Goal: Task Accomplishment & Management: Manage account settings

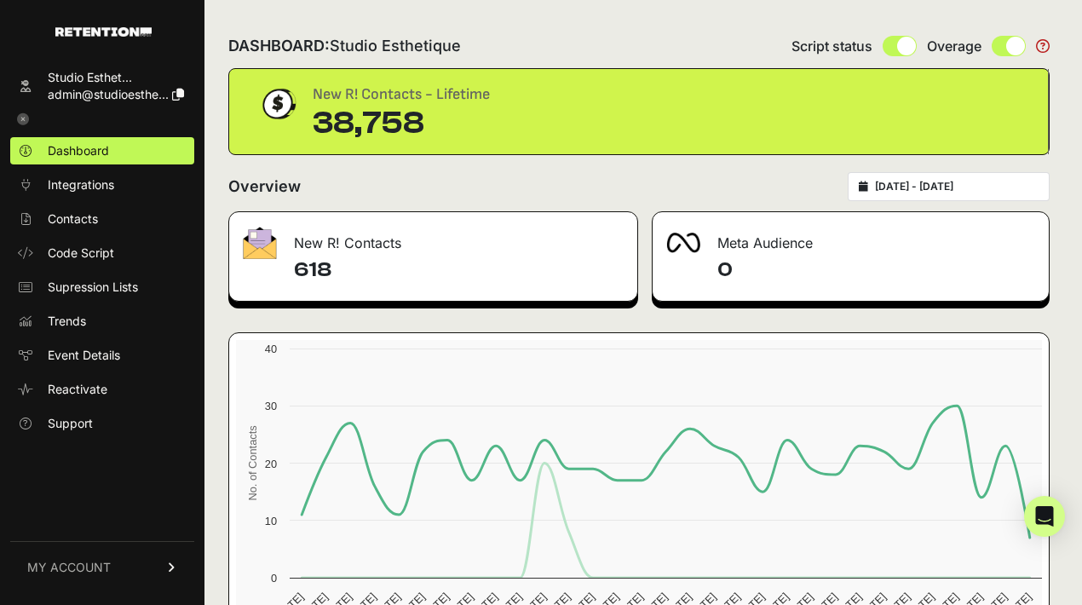
click at [126, 99] on span "admin@studioesthe..." at bounding box center [108, 94] width 121 height 14
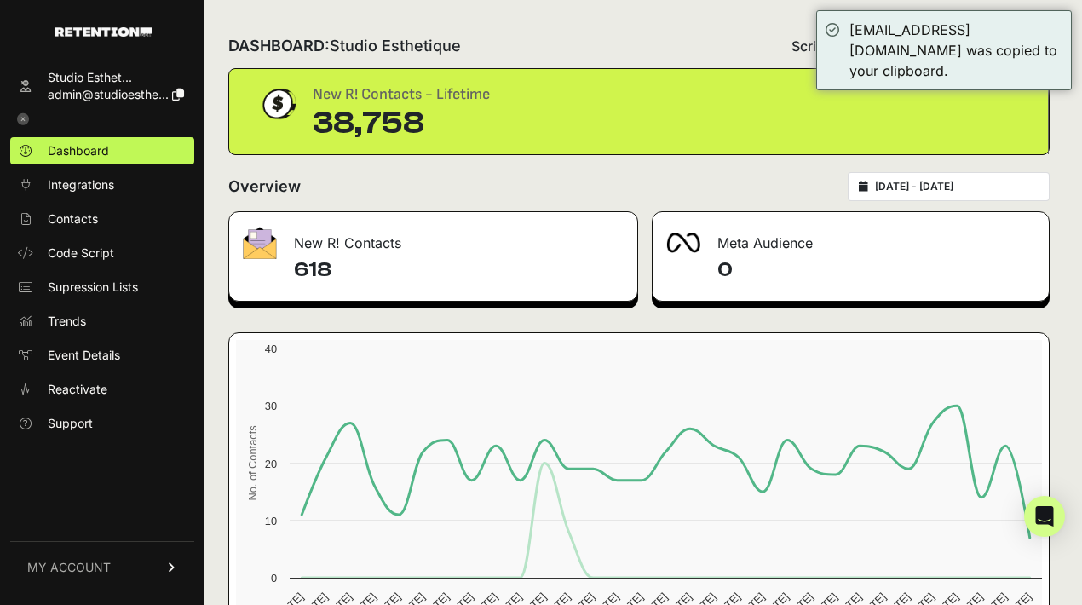
click at [73, 87] on span "admin@studioesthe..." at bounding box center [108, 94] width 121 height 14
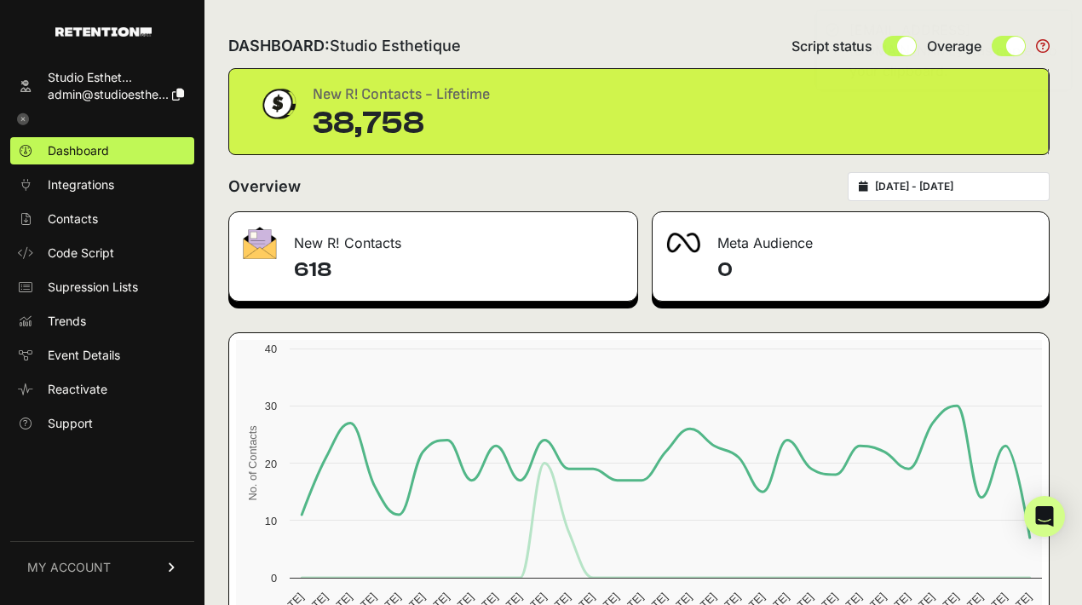
click at [85, 565] on span "MY ACCOUNT" at bounding box center [68, 567] width 83 height 17
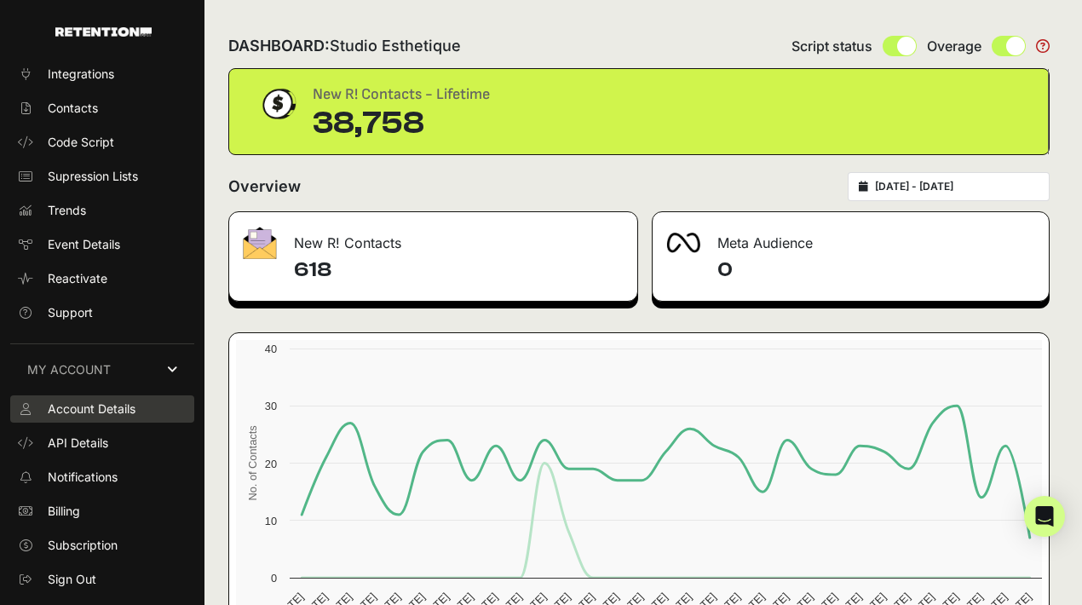
click at [106, 417] on span "Account Details" at bounding box center [92, 408] width 88 height 17
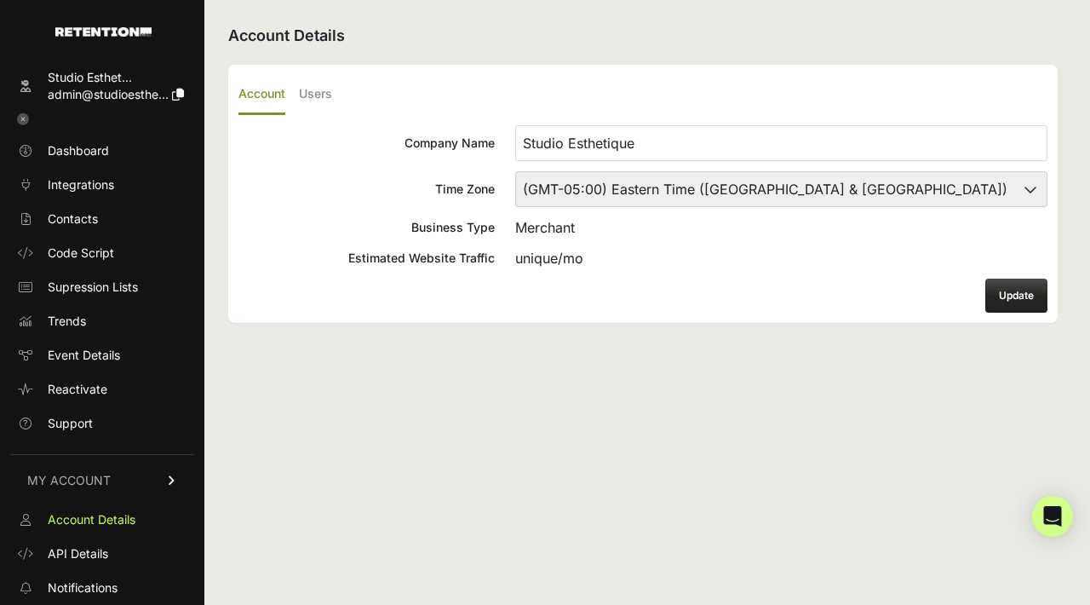
scroll to position [118, 0]
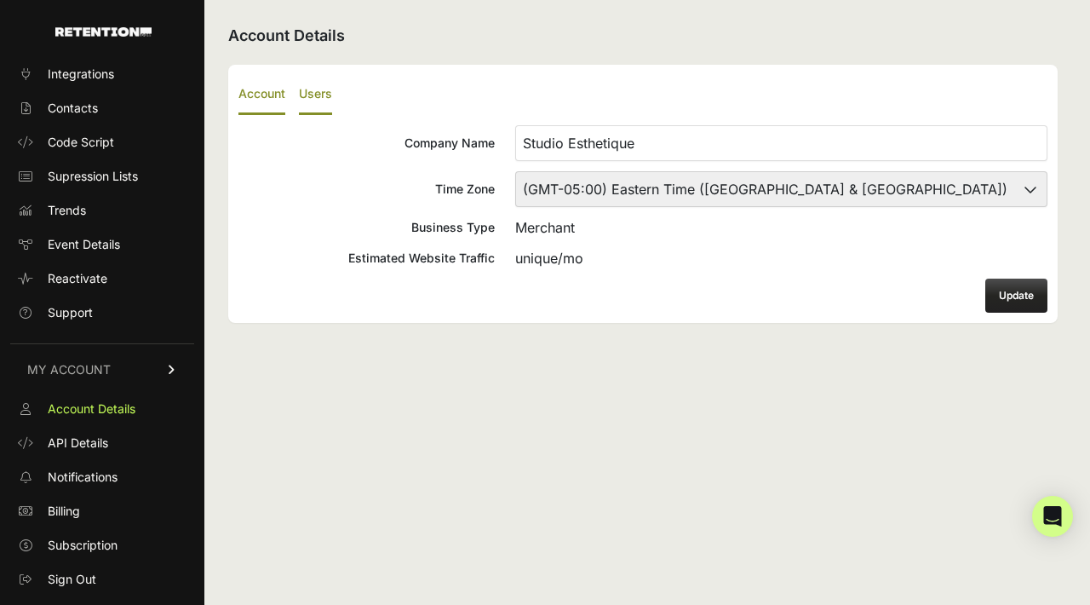
click at [322, 104] on label "Users" at bounding box center [315, 95] width 33 height 40
click at [0, 0] on input "Users" at bounding box center [0, 0] width 0 height 0
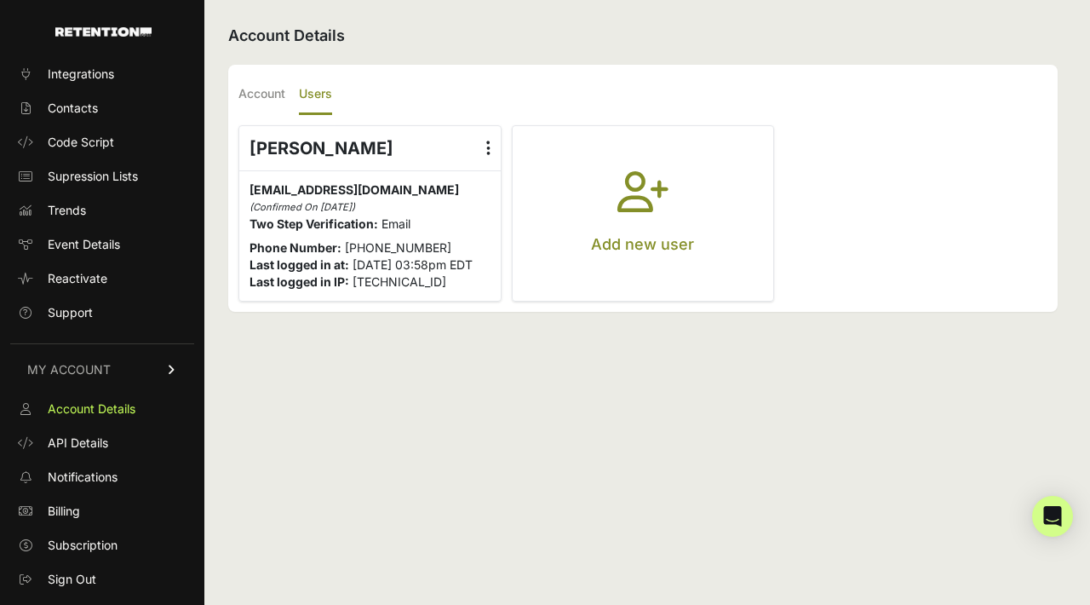
click at [623, 224] on icon "button" at bounding box center [642, 201] width 51 height 61
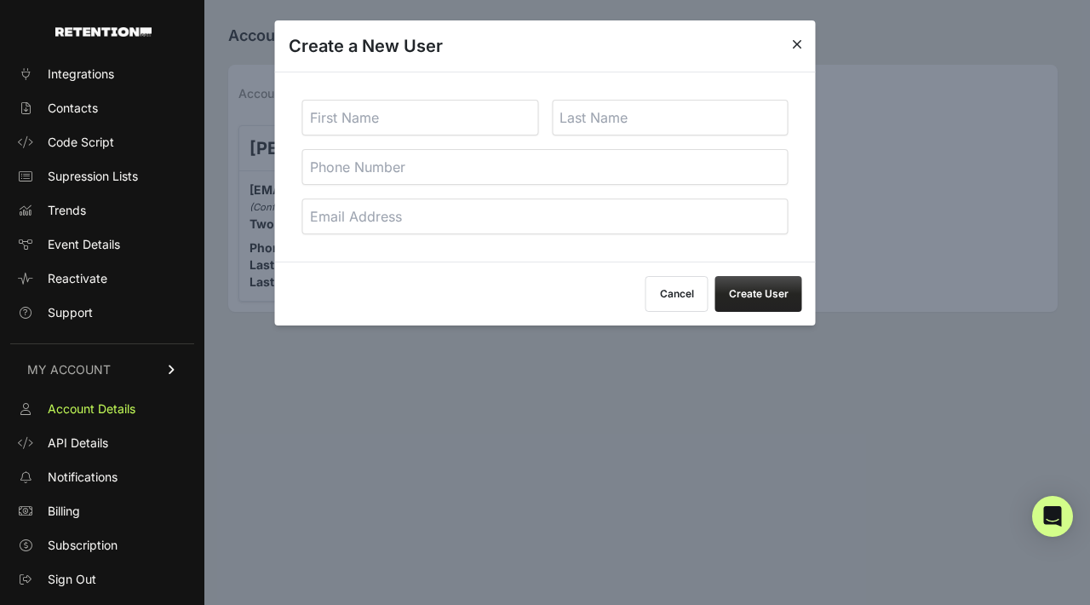
click at [397, 121] on input "text" at bounding box center [420, 118] width 237 height 36
type input "Elmar"
type input "el"
click at [625, 119] on input "text" at bounding box center [670, 118] width 237 height 36
type input "Askerov"
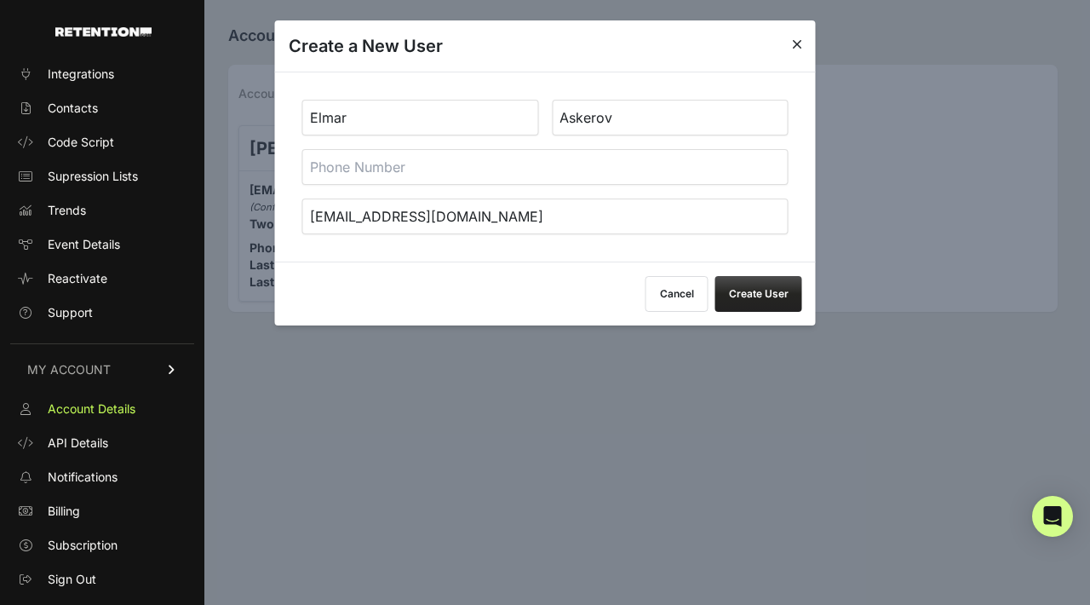
type input "[EMAIL_ADDRESS][DOMAIN_NAME]"
click at [752, 298] on button "Create User" at bounding box center [758, 294] width 87 height 36
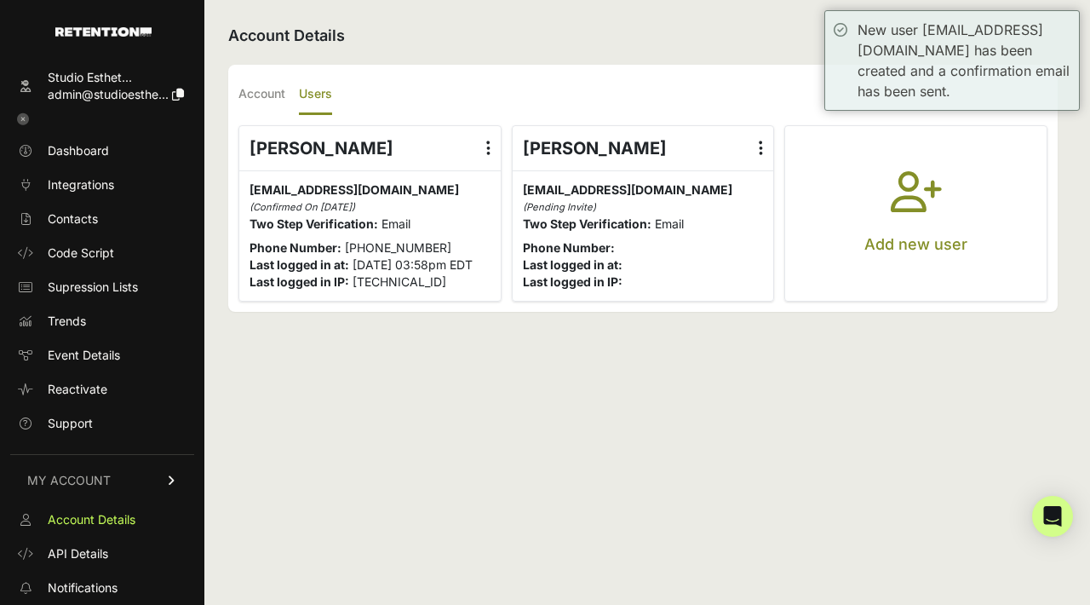
scroll to position [118, 0]
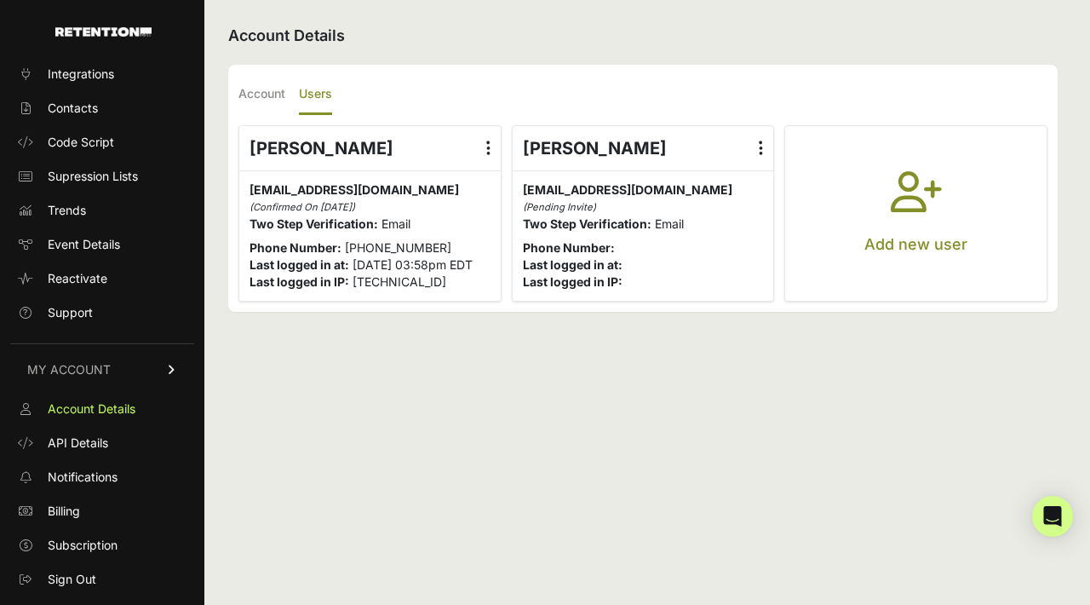
click at [778, 160] on ul "Vlad Byhovsky Edit Details Reset Password Login History Delete admin@studioesth…" at bounding box center [642, 213] width 809 height 176
click at [766, 152] on label at bounding box center [761, 148] width 25 height 44
click at [0, 0] on input "radio" at bounding box center [0, 0] width 0 height 0
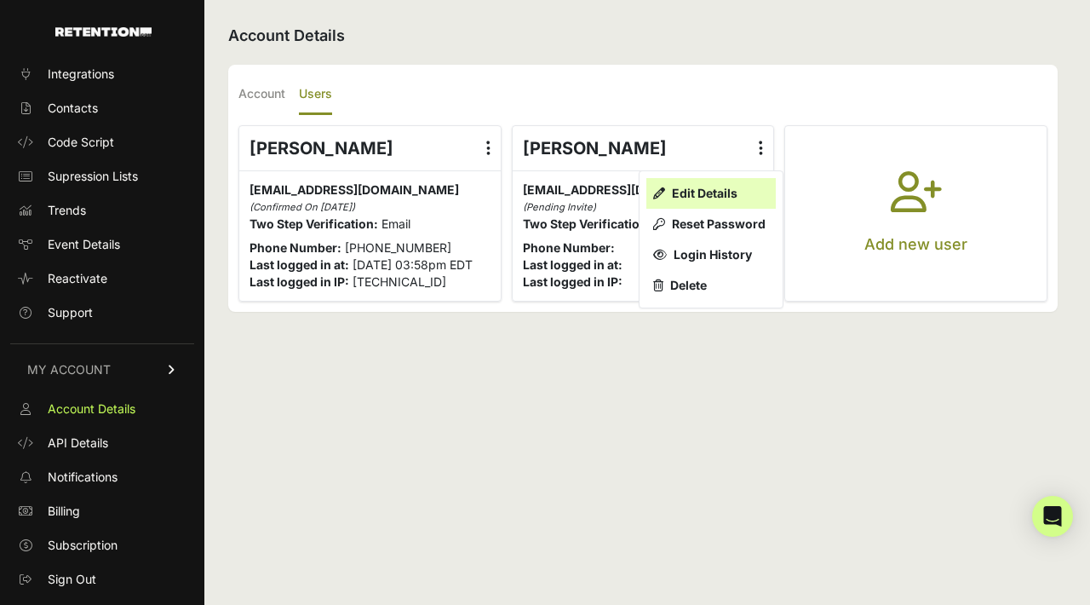
click at [720, 192] on link "Edit Details" at bounding box center [710, 193] width 129 height 31
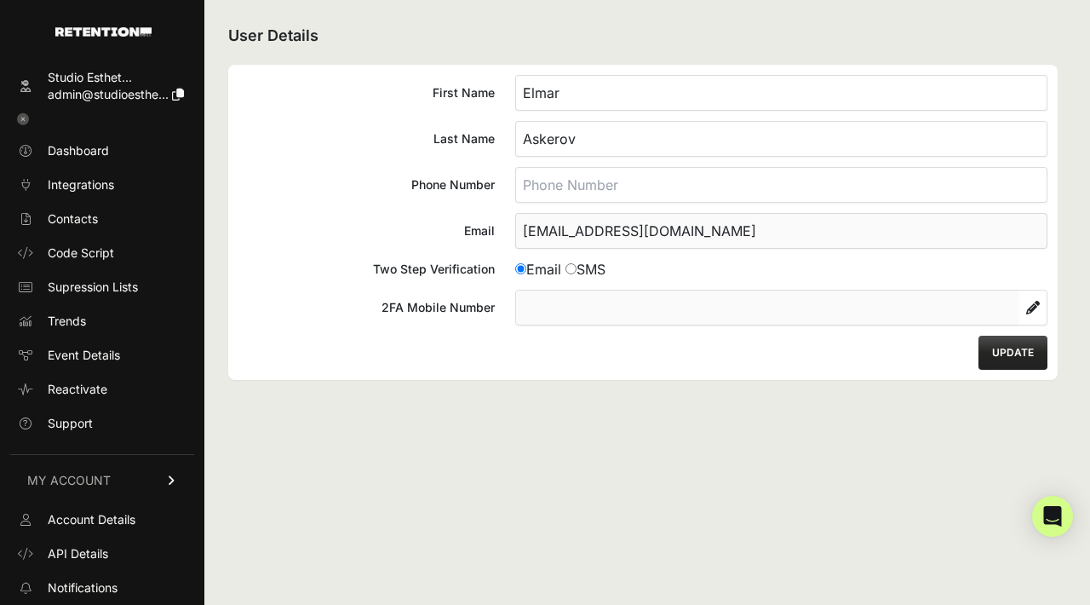
scroll to position [118, 0]
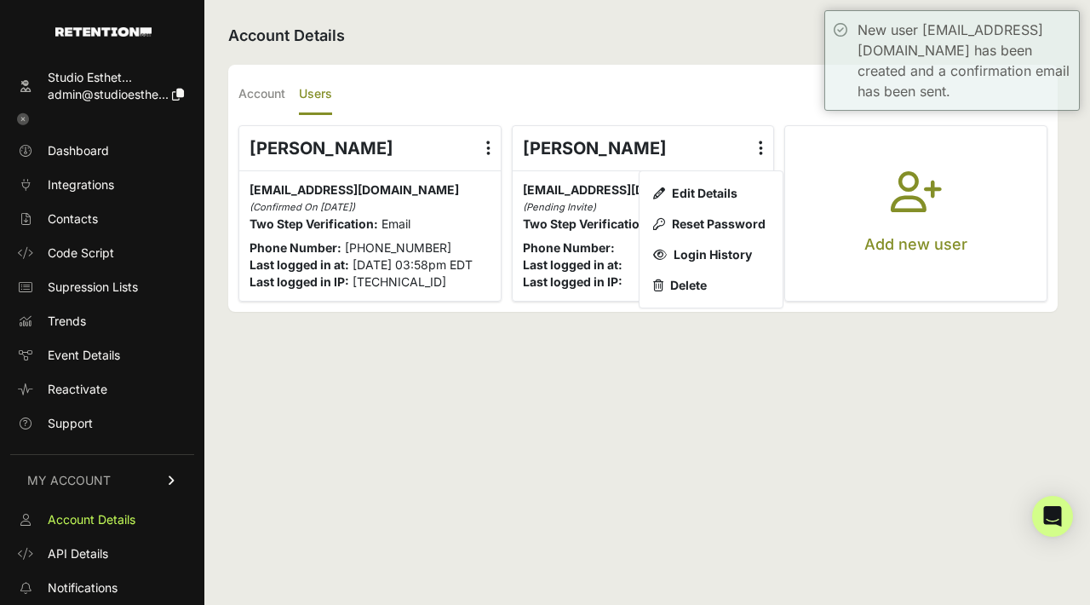
scroll to position [118, 0]
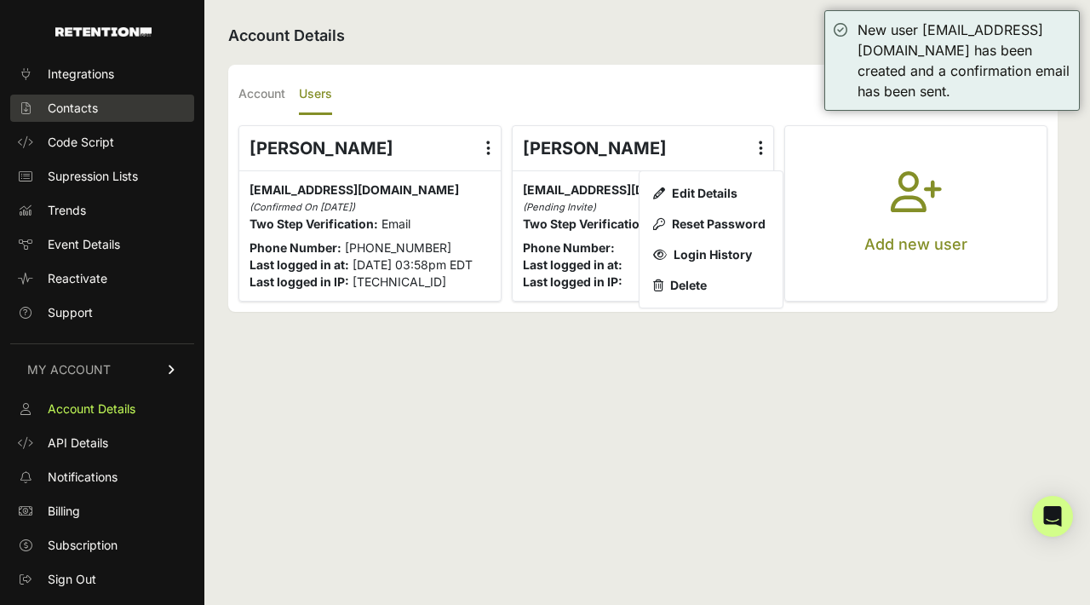
click at [101, 122] on link "Contacts" at bounding box center [102, 108] width 184 height 27
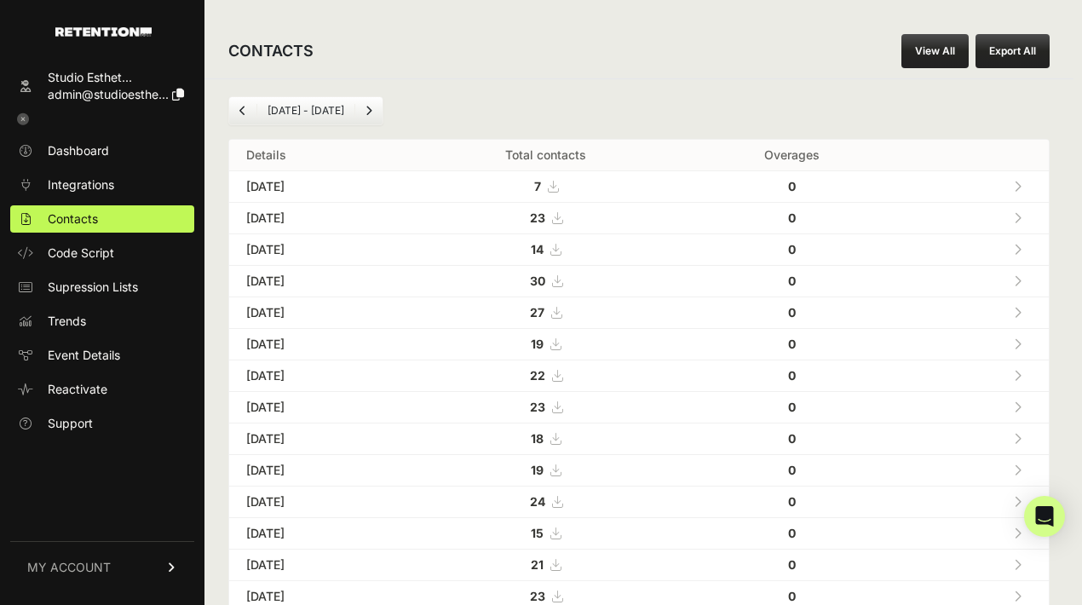
click at [1022, 43] on button "Export All" at bounding box center [1012, 51] width 74 height 34
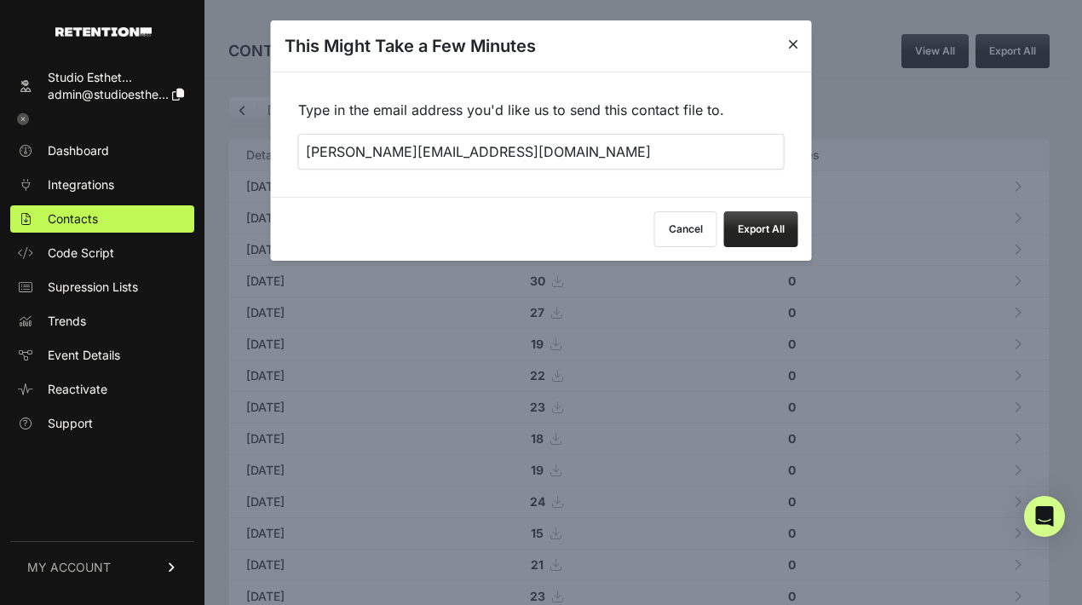
drag, startPoint x: 444, startPoint y: 157, endPoint x: 450, endPoint y: 143, distance: 14.9
click at [444, 157] on input "[PERSON_NAME][EMAIL_ADDRESS][DOMAIN_NAME]" at bounding box center [541, 152] width 486 height 36
type input "[EMAIL_ADDRESS][DOMAIN_NAME]"
click at [739, 237] on button "Export All" at bounding box center [761, 229] width 74 height 36
